Goal: Transaction & Acquisition: Purchase product/service

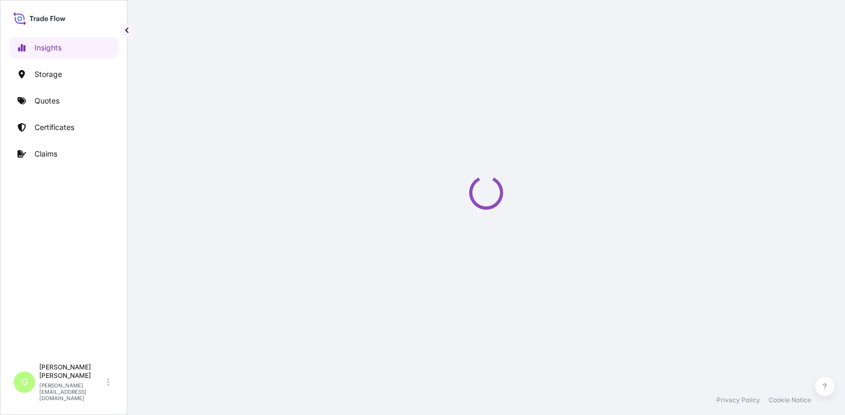
select select "2025"
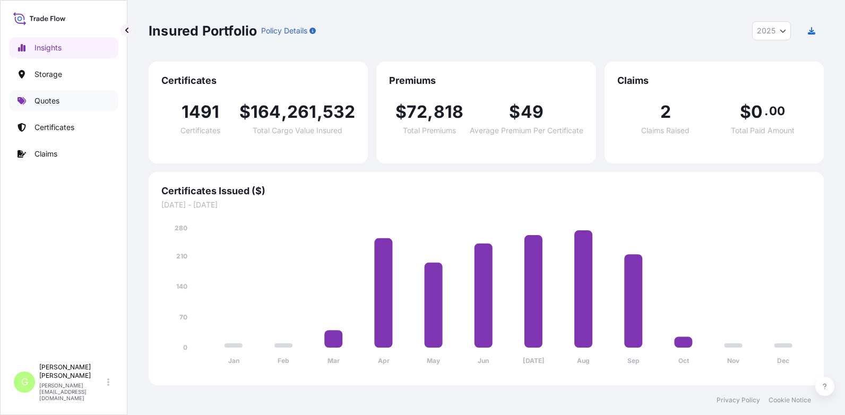
click at [33, 100] on link "Quotes" at bounding box center [63, 100] width 109 height 21
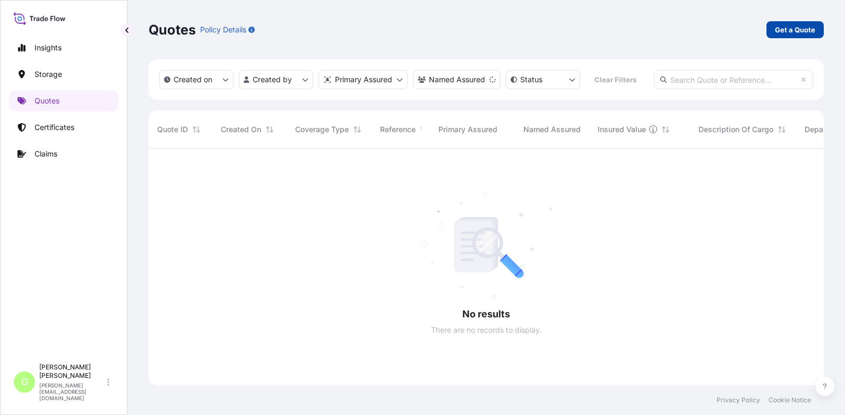
scroll to position [267, 667]
click at [801, 27] on p "Get a Quote" at bounding box center [795, 29] width 40 height 11
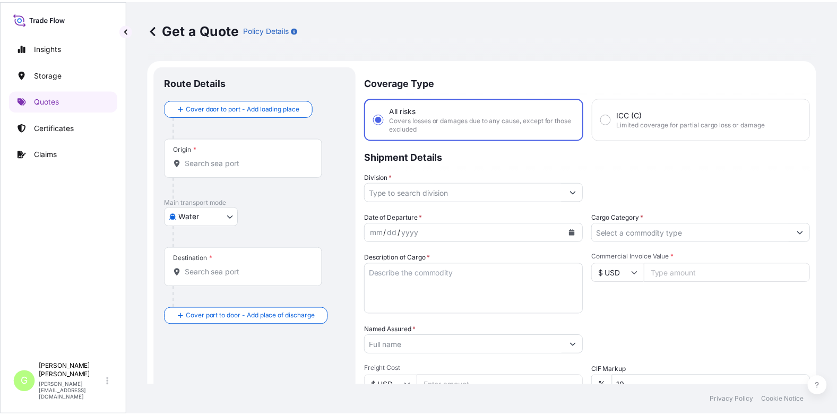
scroll to position [17, 0]
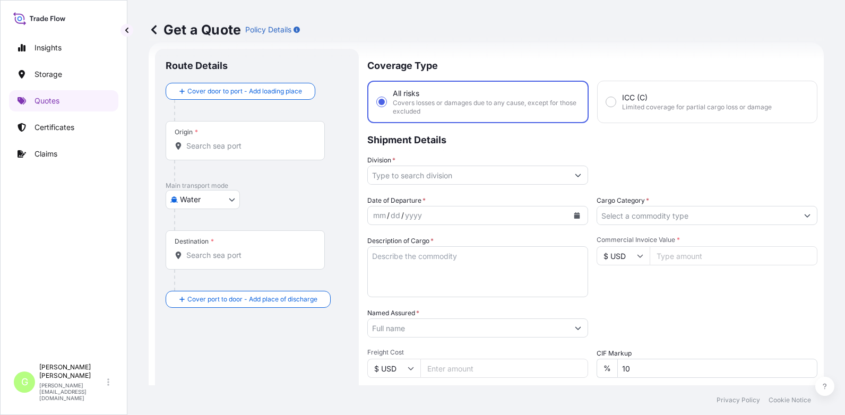
click at [193, 201] on body "Insights Storage Quotes Certificates Claims G [PERSON_NAME] [PERSON_NAME][EMAIL…" at bounding box center [422, 207] width 845 height 415
click at [191, 226] on span "Air" at bounding box center [191, 227] width 10 height 11
select select "Air"
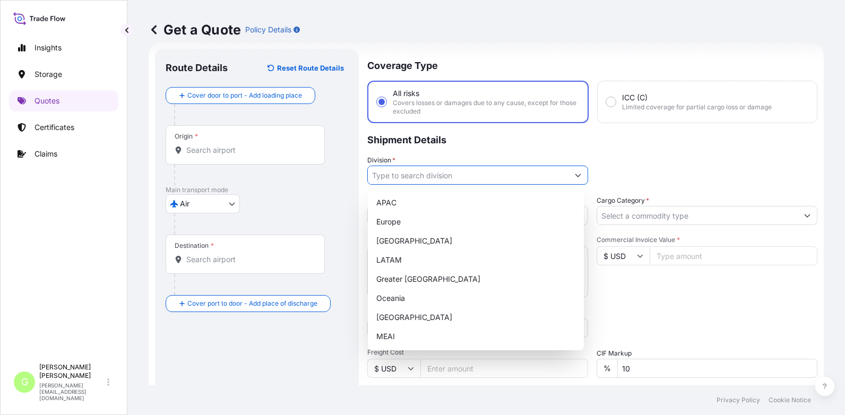
click at [403, 175] on input "Division *" at bounding box center [468, 175] width 201 height 19
click at [399, 217] on div "Europe" at bounding box center [476, 221] width 208 height 19
type input "Europe"
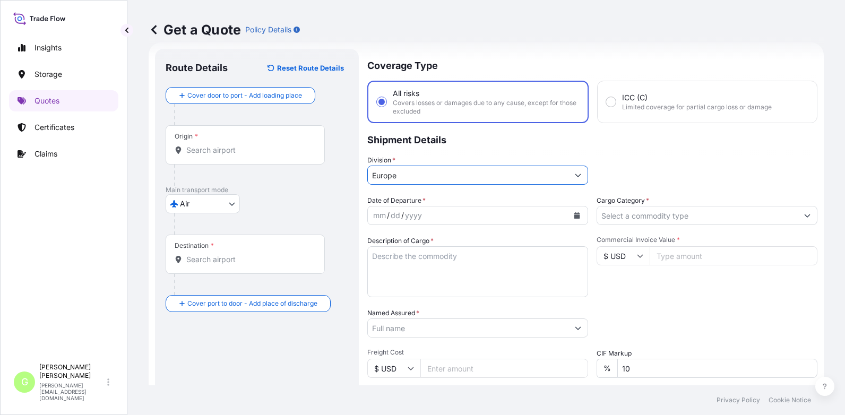
click at [621, 214] on input "Cargo Category *" at bounding box center [697, 215] width 201 height 19
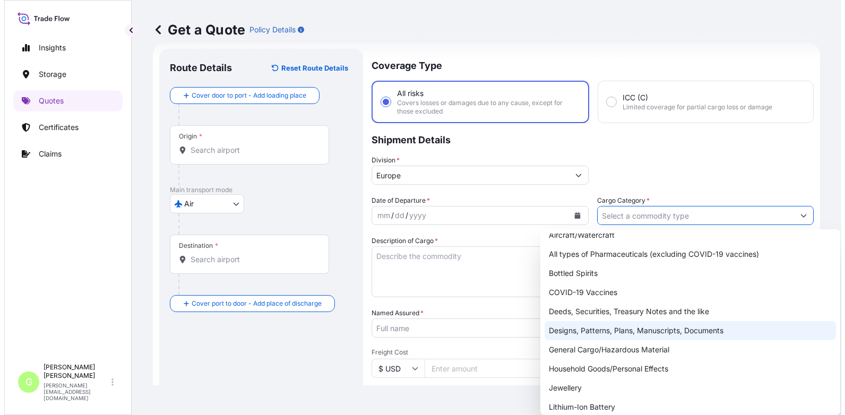
scroll to position [0, 0]
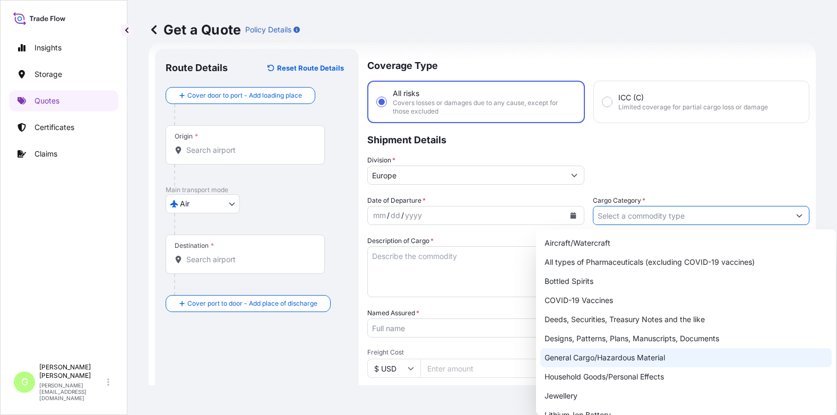
click at [554, 358] on div "General Cargo/Hazardous Material" at bounding box center [685, 357] width 291 height 19
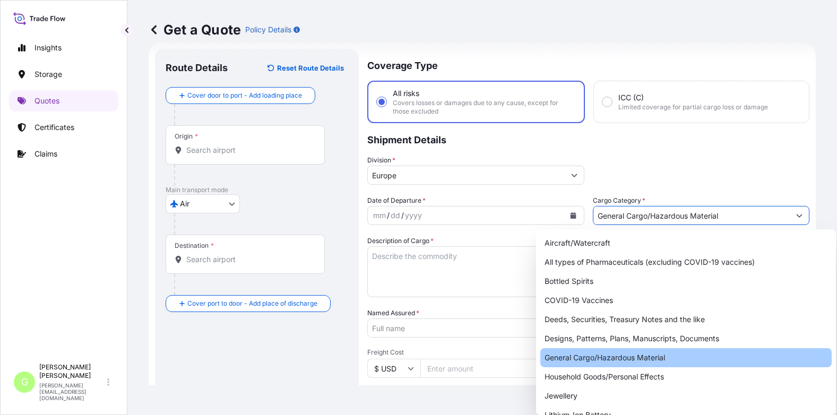
type input "General Cargo/Hazardous Material"
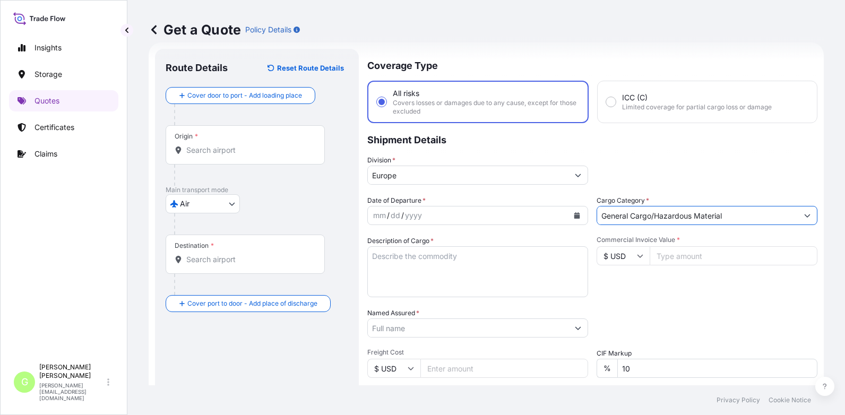
click at [396, 327] on input "Named Assured *" at bounding box center [468, 328] width 201 height 19
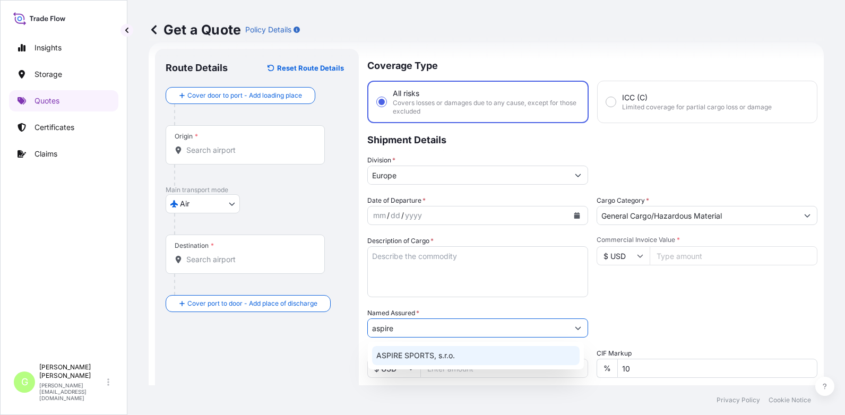
click at [402, 359] on span "ASPIRE SPORTS, s.r.o." at bounding box center [415, 355] width 79 height 11
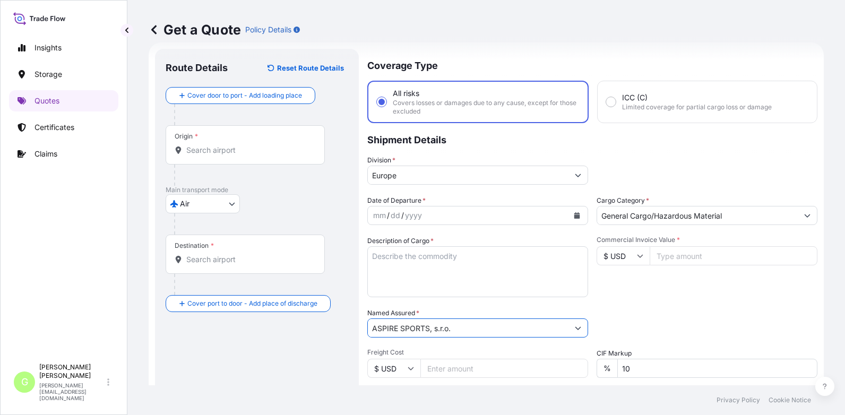
type input "ASPIRE SPORTS, s.r.o."
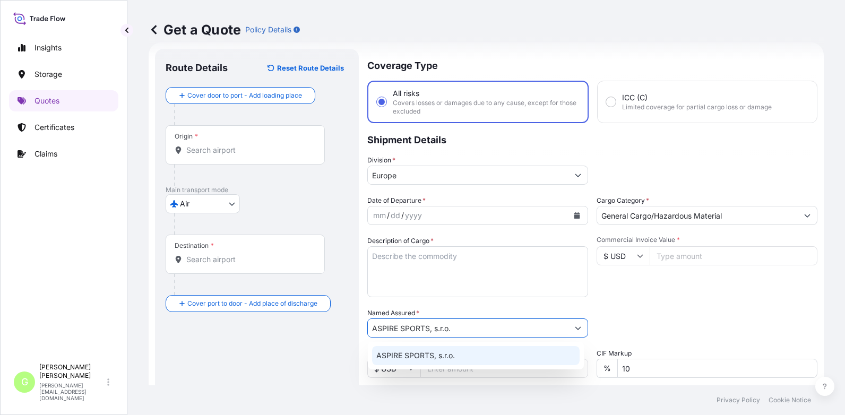
click at [430, 393] on footer "Privacy Policy Cookie Notice" at bounding box center [486, 400] width 718 height 30
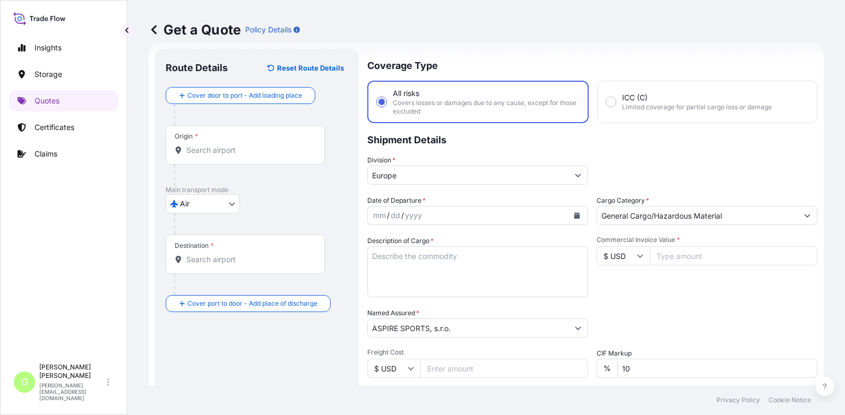
scroll to position [70, 0]
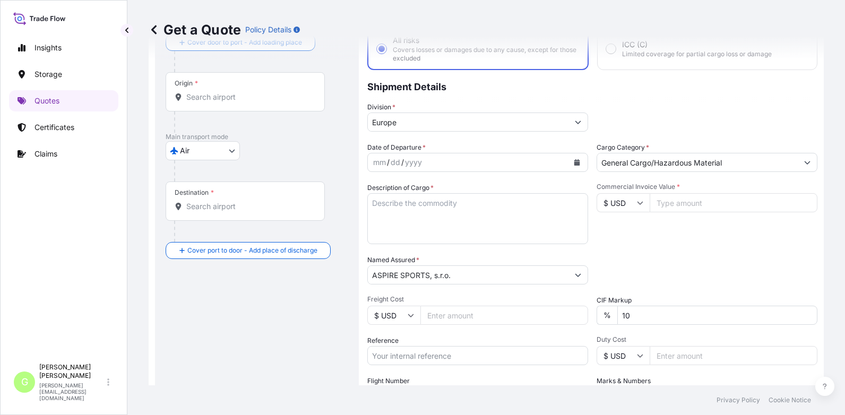
click at [442, 318] on input "Freight Cost" at bounding box center [504, 315] width 168 height 19
paste input "251998"
type input "251998"
click at [391, 354] on input "Reference" at bounding box center [477, 355] width 221 height 19
paste input "25AIATV1998"
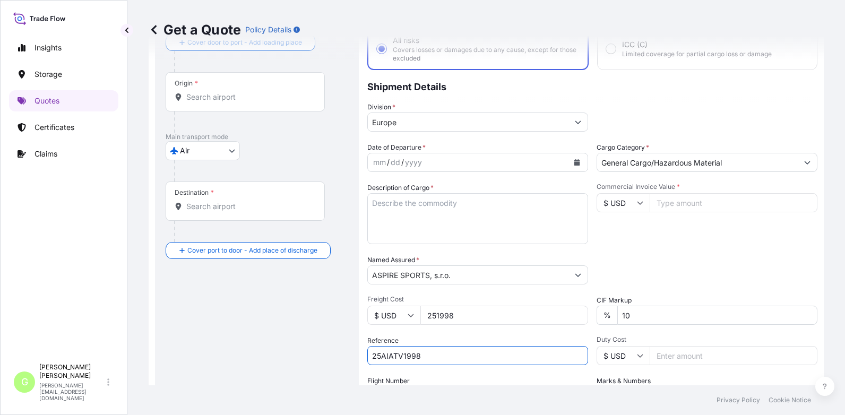
type input "25AIATV1998"
drag, startPoint x: 453, startPoint y: 315, endPoint x: 415, endPoint y: 321, distance: 39.2
click at [415, 321] on div "$ USD 251998" at bounding box center [477, 315] width 221 height 19
click at [667, 204] on input "Commercial Invoice Value *" at bounding box center [734, 202] width 168 height 19
paste input "579023.21"
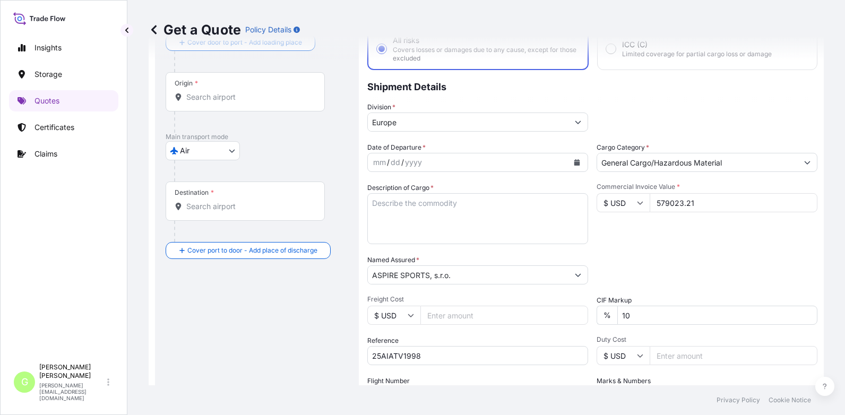
type input "579023.21"
click at [447, 317] on input "Freight Cost" at bounding box center [504, 315] width 168 height 19
paste input "28413.78"
type input "28413.78"
click at [399, 161] on div "dd" at bounding box center [396, 162] width 12 height 13
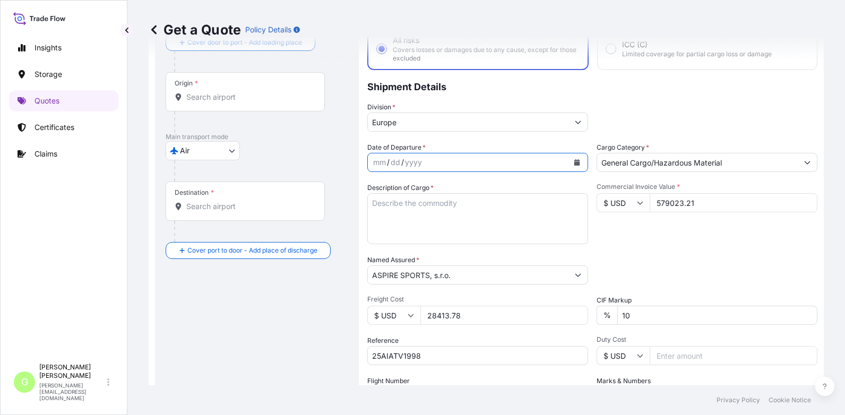
click at [577, 160] on button "Calendar" at bounding box center [577, 162] width 17 height 17
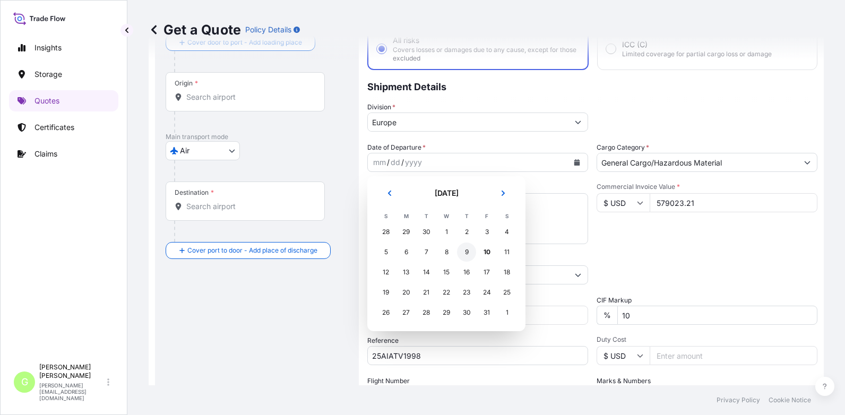
click at [466, 251] on div "9" at bounding box center [466, 252] width 19 height 19
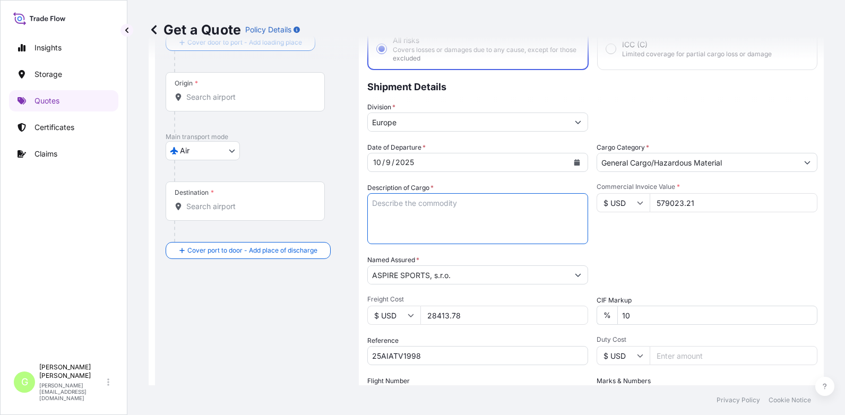
click at [397, 203] on textarea "Description of Cargo *" at bounding box center [477, 218] width 221 height 51
paste textarea "BICYCLE PARTS"
type textarea "BICYCLE PARTS"
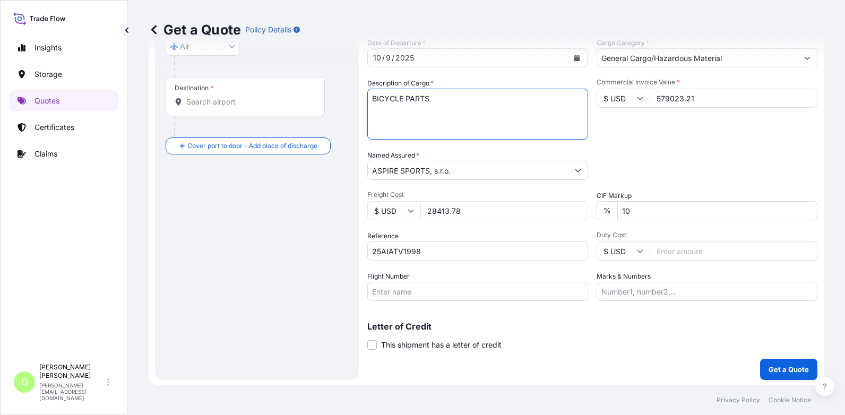
scroll to position [176, 0]
click at [431, 293] on input "Flight Number" at bounding box center [477, 290] width 221 height 19
paste input "Lufthansa Cargo"
type input "Lufthansa Cargo"
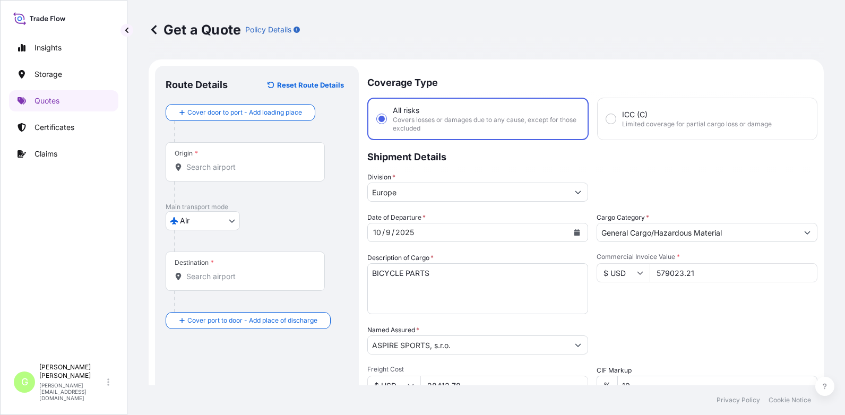
click at [216, 168] on input "Origin *" at bounding box center [248, 167] width 125 height 11
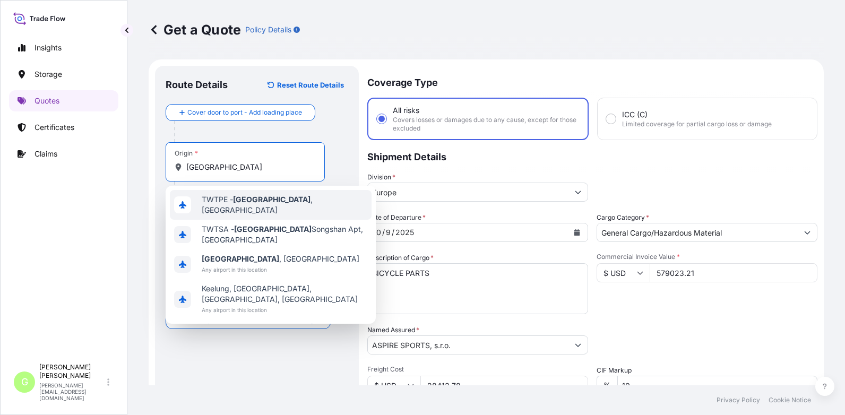
click at [231, 200] on span "TWTPE - [GEOGRAPHIC_DATA] , [GEOGRAPHIC_DATA]" at bounding box center [285, 204] width 166 height 21
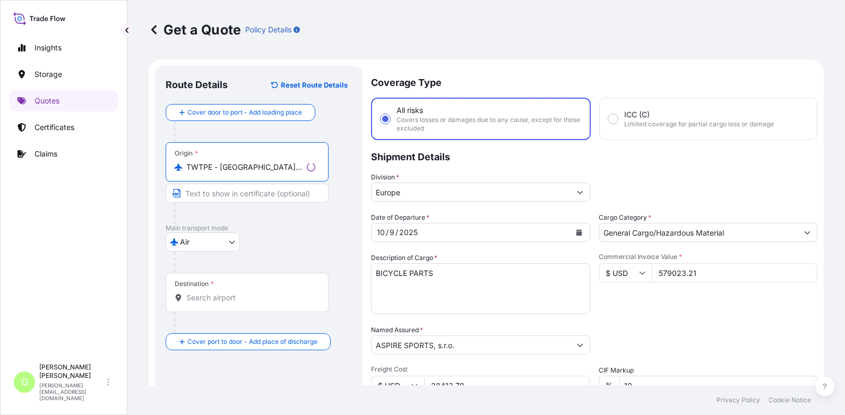
type input "TWTPE - [GEOGRAPHIC_DATA], [GEOGRAPHIC_DATA]"
click at [206, 298] on input "Destination *" at bounding box center [250, 297] width 129 height 11
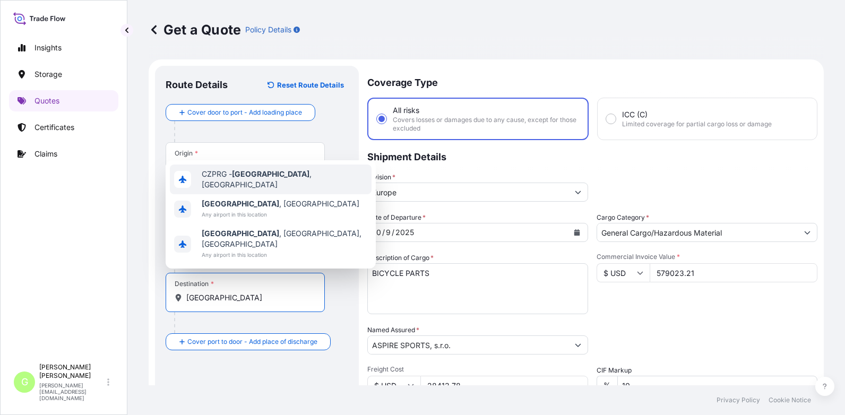
click at [208, 190] on span "CZPRG - [GEOGRAPHIC_DATA] , [GEOGRAPHIC_DATA]" at bounding box center [285, 179] width 166 height 21
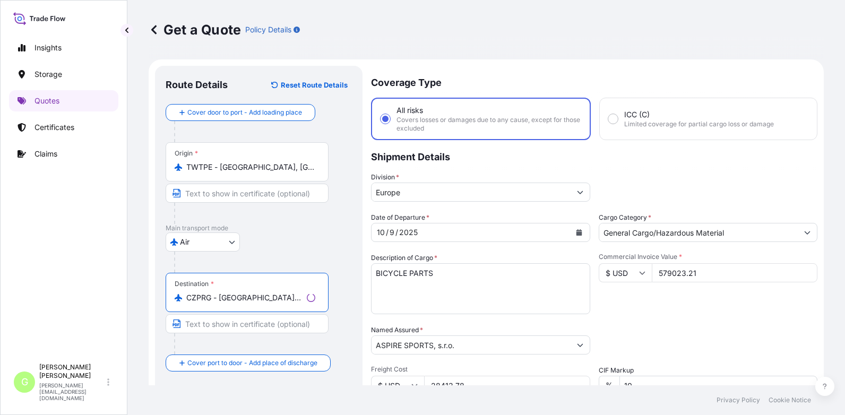
type input "CZPRG - [GEOGRAPHIC_DATA], [GEOGRAPHIC_DATA]"
click at [208, 324] on input "Text to appear on certificate" at bounding box center [247, 323] width 163 height 19
type input "[GEOGRAPHIC_DATA]"
click at [201, 193] on input "Text to appear on certificate" at bounding box center [245, 193] width 159 height 19
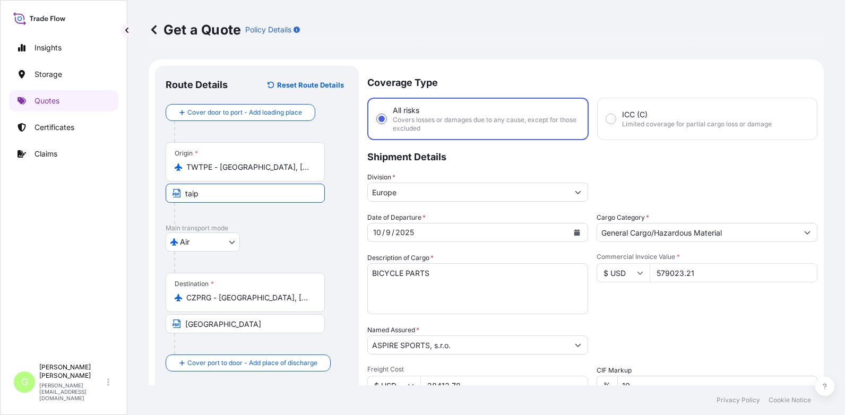
type input "[GEOGRAPHIC_DATA], [GEOGRAPHIC_DATA]"
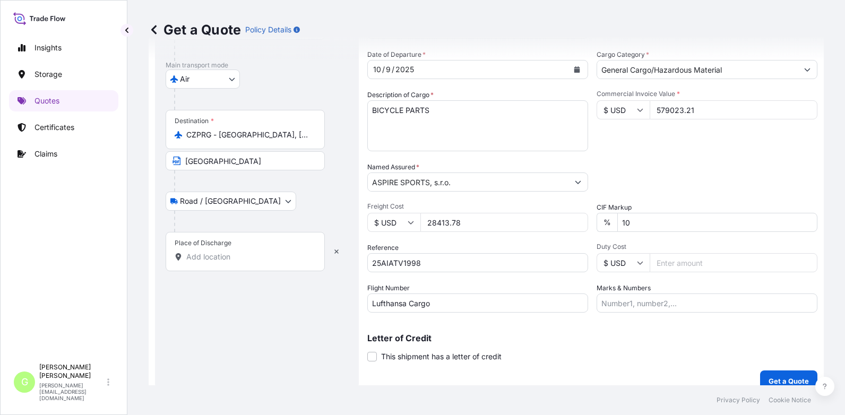
scroll to position [176, 0]
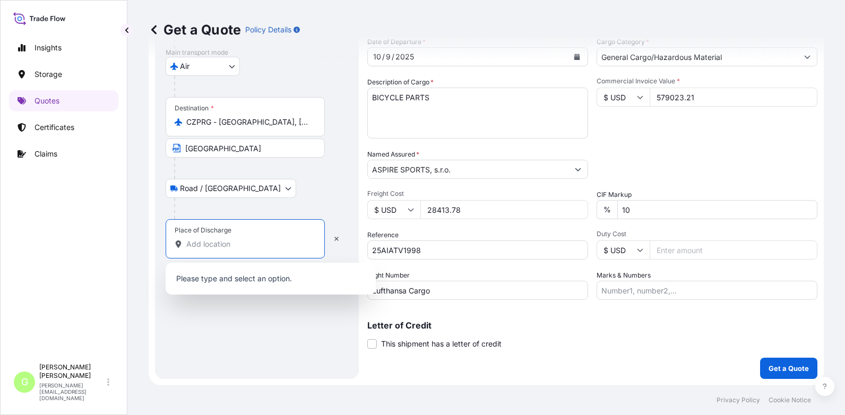
click at [191, 244] on input "Place of Discharge" at bounding box center [248, 244] width 125 height 11
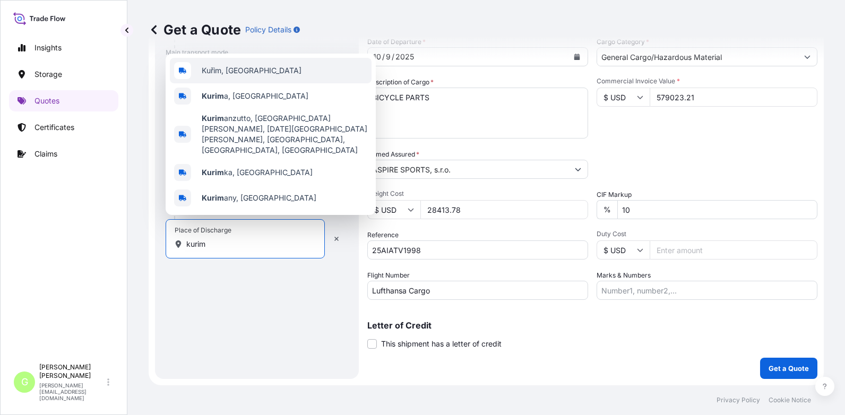
click at [213, 76] on span "Kuřim, [GEOGRAPHIC_DATA]" at bounding box center [252, 70] width 100 height 11
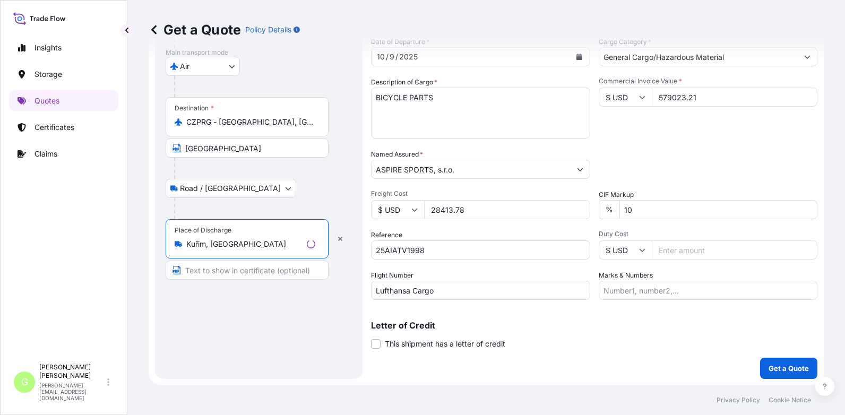
type input "Kuřim, [GEOGRAPHIC_DATA]"
click at [212, 270] on input "Text to appear on certificate" at bounding box center [247, 270] width 163 height 19
type input "KURIM, [GEOGRAPHIC_DATA]"
click at [264, 349] on div "Route Details Reset Route Details Cover door to port - Add loading place Place …" at bounding box center [257, 135] width 183 height 468
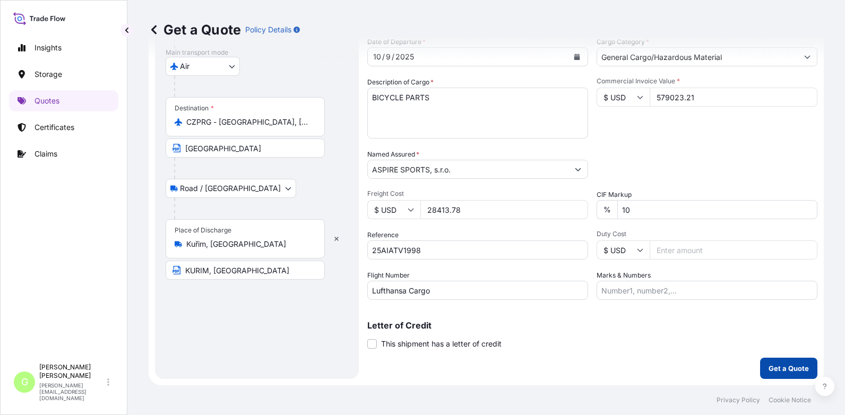
click at [784, 368] on p "Get a Quote" at bounding box center [789, 368] width 40 height 11
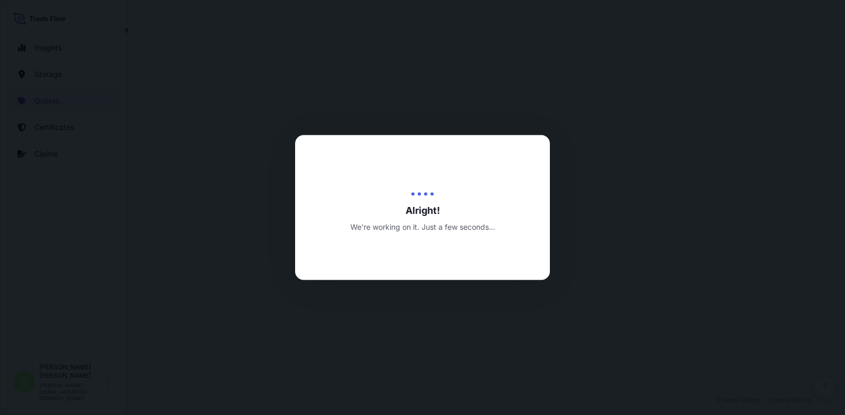
select select "Air"
select select "Road / [GEOGRAPHIC_DATA]"
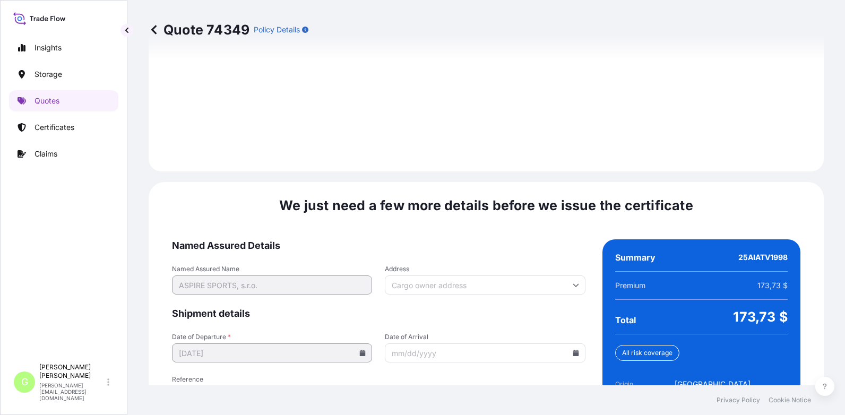
scroll to position [1624, 0]
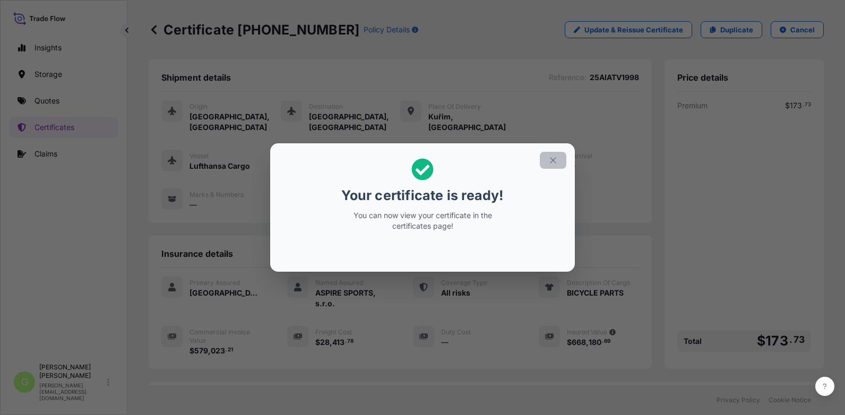
click at [554, 161] on icon "button" at bounding box center [553, 160] width 6 height 6
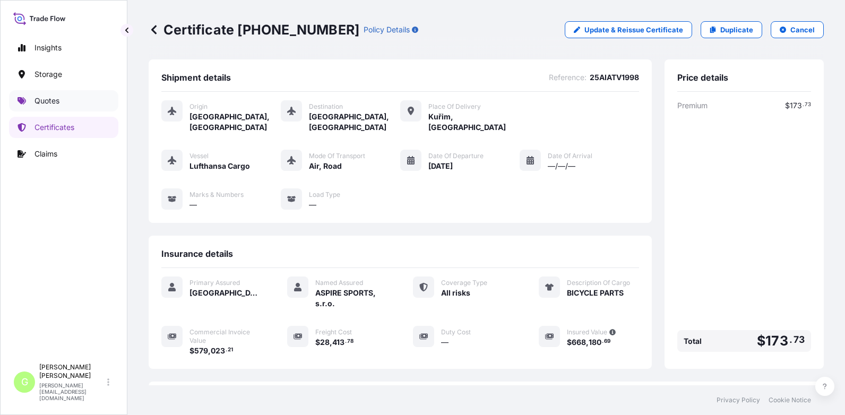
click at [45, 103] on p "Quotes" at bounding box center [47, 101] width 25 height 11
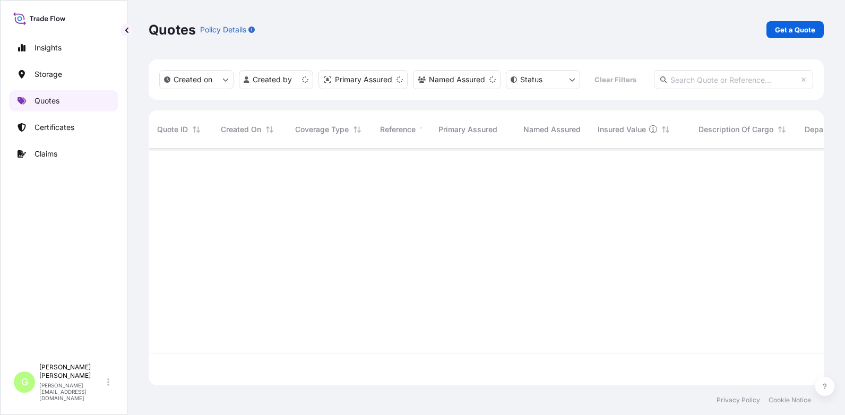
scroll to position [235, 667]
click at [788, 31] on p "Get a Quote" at bounding box center [795, 29] width 40 height 11
select select "Water"
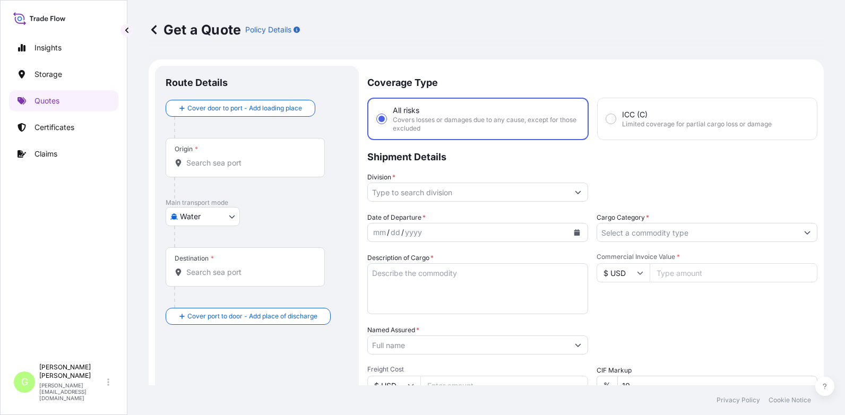
scroll to position [17, 0]
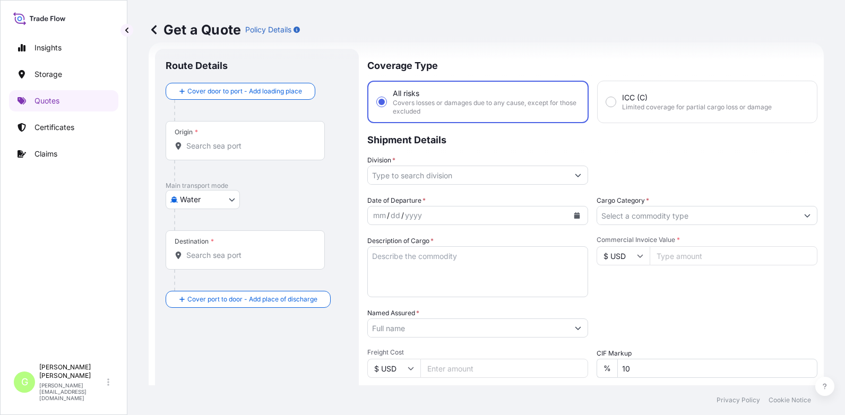
click at [415, 172] on input "Division *" at bounding box center [468, 175] width 201 height 19
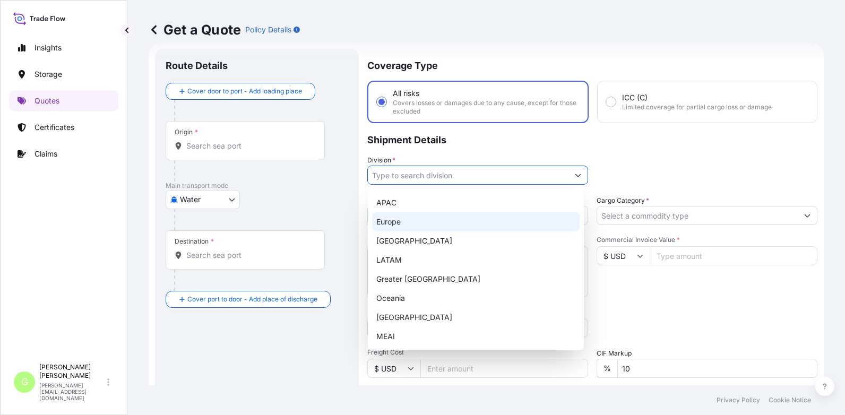
click at [388, 217] on div "APAC [GEOGRAPHIC_DATA] [GEOGRAPHIC_DATA] LATAM Greater [GEOGRAPHIC_DATA] [GEOGR…" at bounding box center [476, 269] width 208 height 153
type input "Europe"
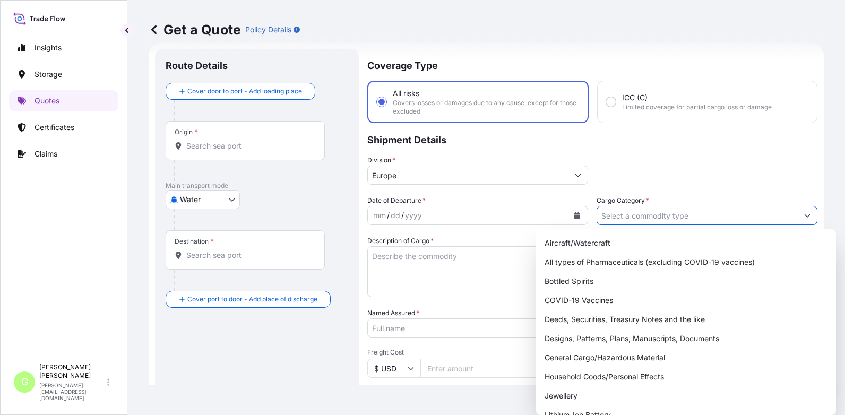
drag, startPoint x: 647, startPoint y: 211, endPoint x: 639, endPoint y: 222, distance: 13.4
click at [646, 211] on input "Cargo Category *" at bounding box center [697, 215] width 201 height 19
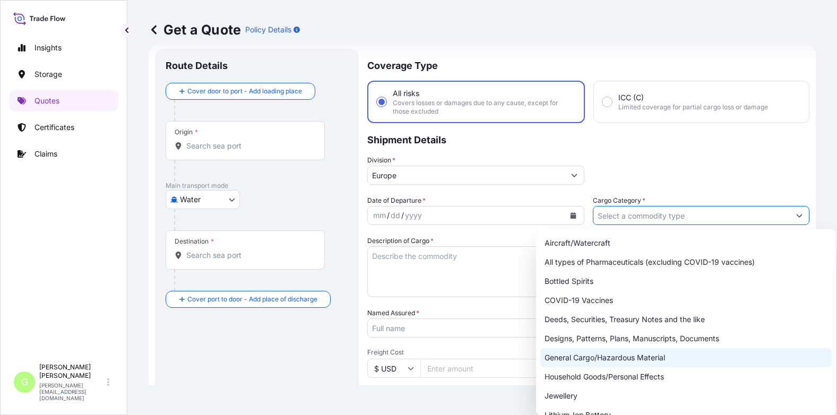
click at [556, 357] on div "General Cargo/Hazardous Material" at bounding box center [685, 357] width 291 height 19
type input "General Cargo/Hazardous Material"
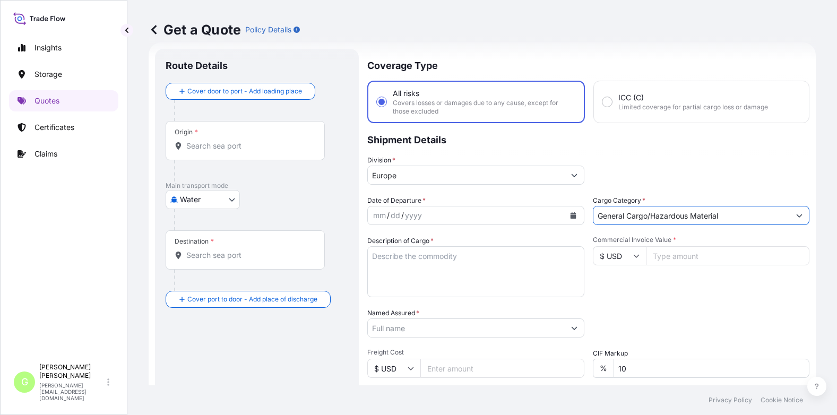
click at [384, 329] on input "Named Assured *" at bounding box center [466, 328] width 197 height 19
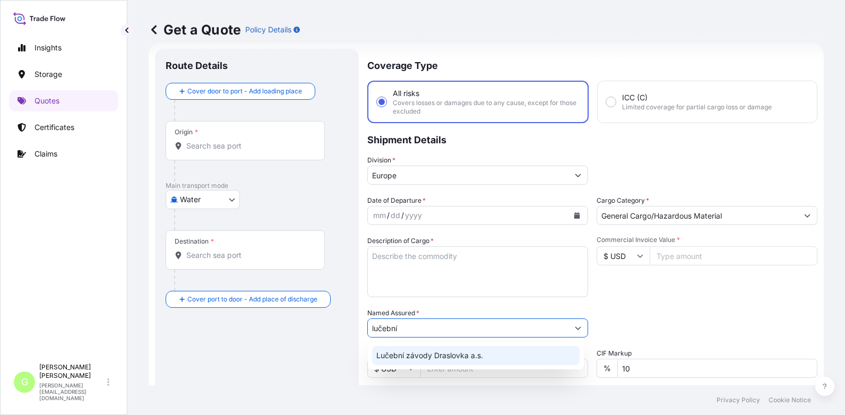
click at [382, 358] on span "Lučební závody Draslovka a.s." at bounding box center [429, 355] width 107 height 11
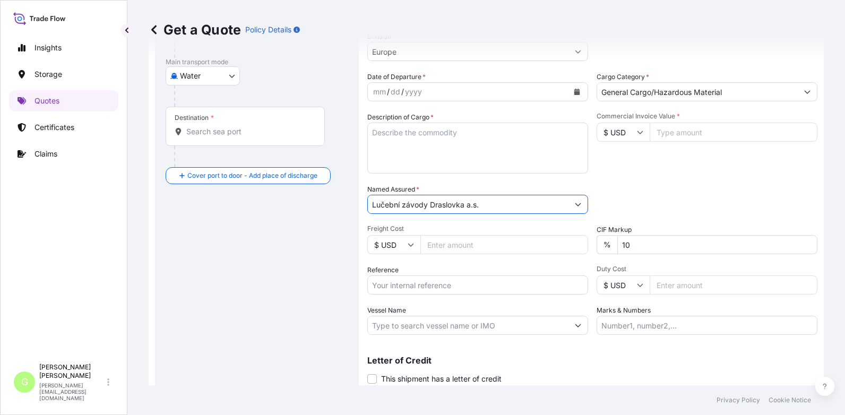
scroll to position [176, 0]
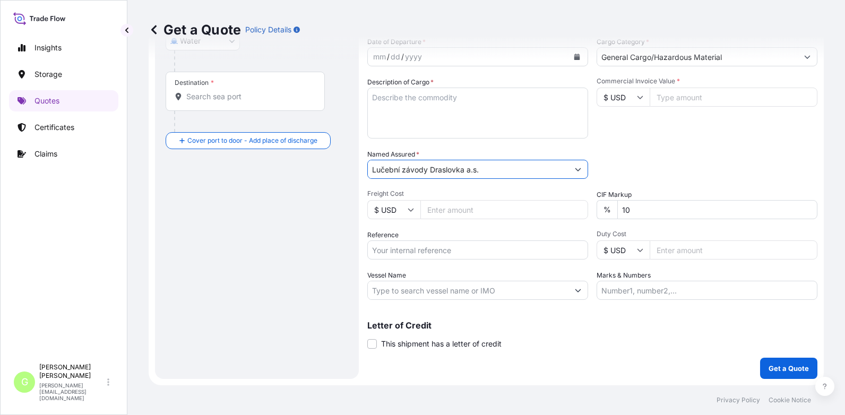
type input "Lučební závody Draslovka a.s."
click at [387, 251] on input "Reference" at bounding box center [477, 249] width 221 height 19
paste input "25SEAMG6171"
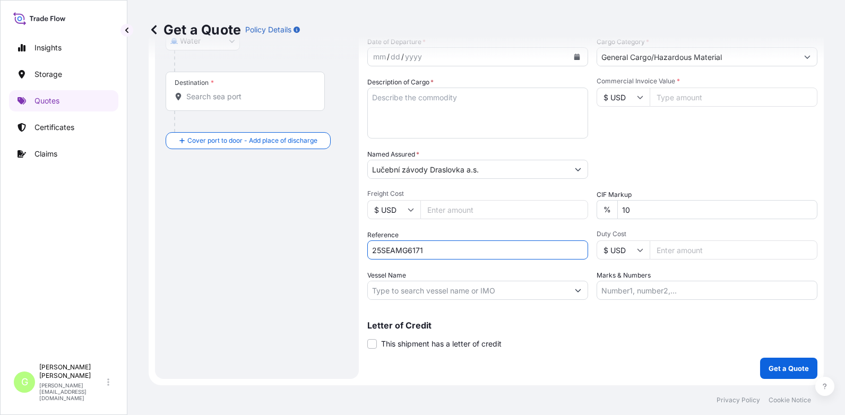
type input "25SEAMG6171"
